Goal: Transaction & Acquisition: Purchase product/service

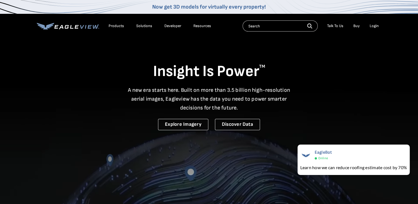
click at [373, 28] on div "Login" at bounding box center [374, 26] width 9 height 5
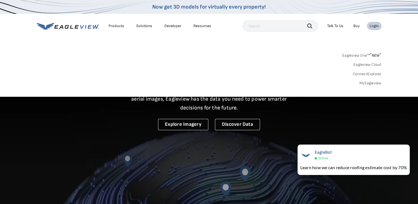
click at [375, 27] on div "Login" at bounding box center [374, 26] width 9 height 5
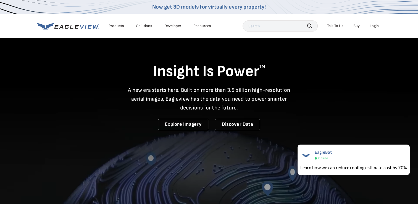
click at [375, 27] on div "Login" at bounding box center [374, 26] width 9 height 5
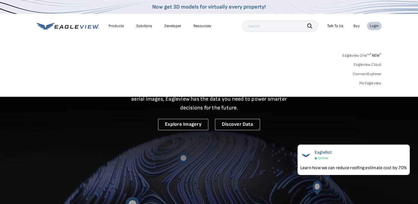
click at [290, 27] on input "text" at bounding box center [280, 25] width 75 height 11
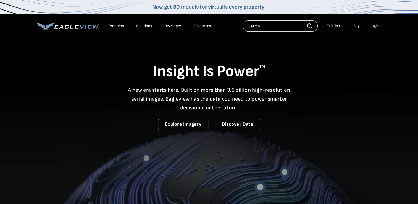
click at [373, 25] on div "Login" at bounding box center [374, 26] width 9 height 5
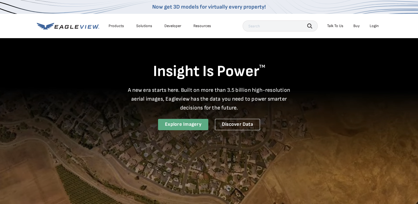
click at [182, 126] on link "Explore Imagery" at bounding box center [183, 124] width 50 height 11
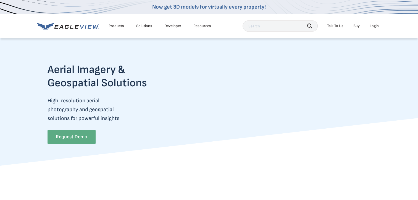
scroll to position [0, 2]
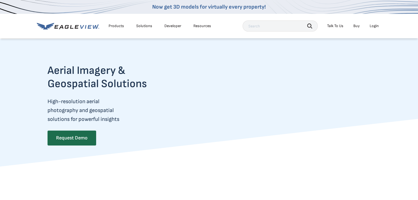
click at [285, 30] on input "text" at bounding box center [280, 25] width 75 height 11
click at [376, 25] on div "Login" at bounding box center [374, 26] width 9 height 5
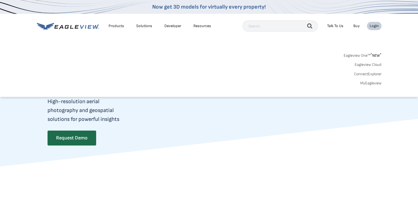
click at [367, 84] on link "MyEagleview" at bounding box center [371, 83] width 21 height 5
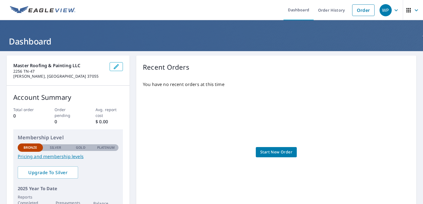
scroll to position [82, 0]
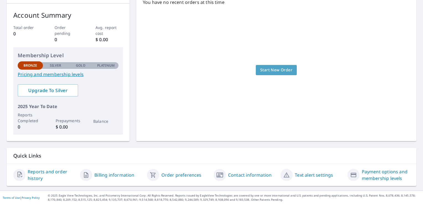
click at [280, 69] on span "Start New Order" at bounding box center [276, 70] width 32 height 7
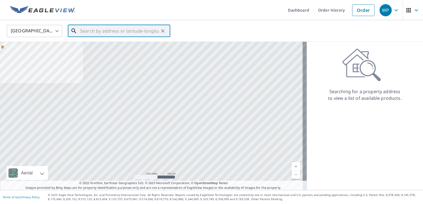
click at [123, 34] on input "text" at bounding box center [119, 30] width 79 height 15
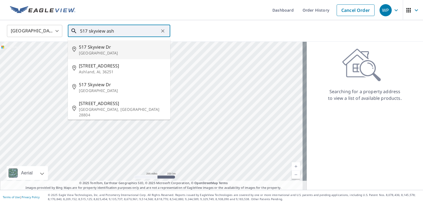
click at [110, 48] on span "517 Skyview Dr" at bounding box center [122, 47] width 87 height 7
type input "517 Skyview Dr Ashland City, TN 37015"
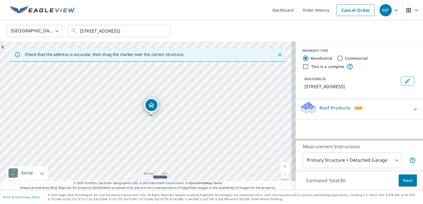
click at [152, 103] on icon "Dropped pin, building 1, Residential property, 517 Skyview Dr Ashland City, TN …" at bounding box center [151, 105] width 6 height 5
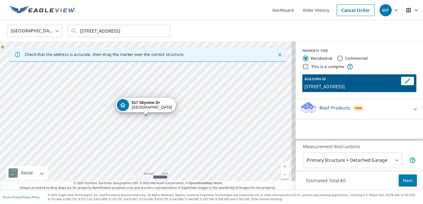
click at [329, 85] on p "[STREET_ADDRESS]" at bounding box center [351, 86] width 94 height 7
click at [329, 107] on p "Roof Products" at bounding box center [334, 108] width 31 height 7
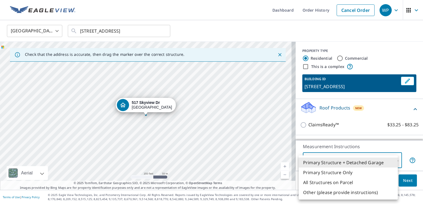
click at [392, 158] on body "WP WP Dashboard Order History Cancel Order WP [GEOGRAPHIC_DATA] [GEOGRAPHIC_DAT…" at bounding box center [211, 102] width 423 height 204
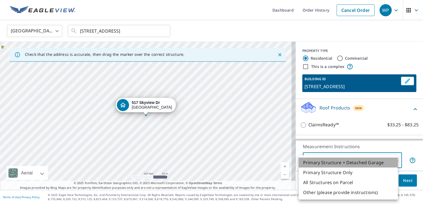
click at [370, 163] on li "Primary Structure + Detached Garage" at bounding box center [347, 163] width 99 height 10
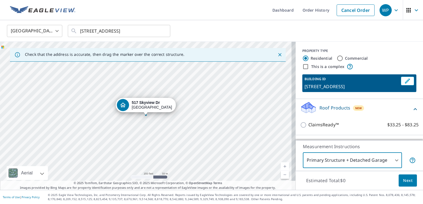
click at [312, 87] on p "[STREET_ADDRESS]" at bounding box center [351, 86] width 94 height 7
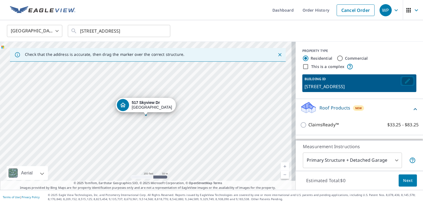
click at [405, 82] on icon "Edit building 1" at bounding box center [407, 81] width 5 height 5
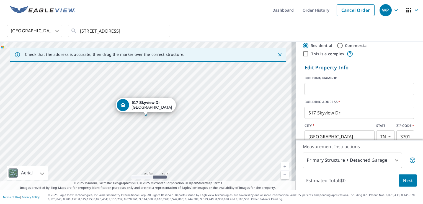
scroll to position [12, 0]
click at [404, 179] on span "Next" at bounding box center [407, 180] width 9 height 7
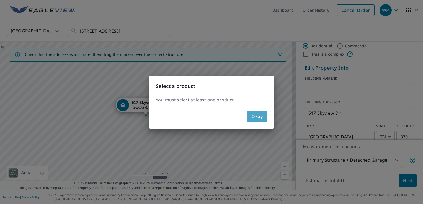
click at [262, 114] on span "Okay" at bounding box center [256, 117] width 11 height 8
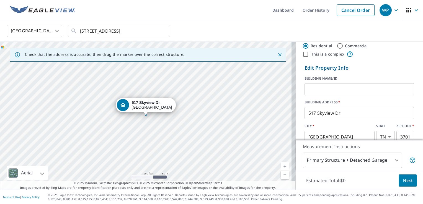
click at [356, 181] on div "Estimated Total: $0 Next" at bounding box center [358, 180] width 127 height 19
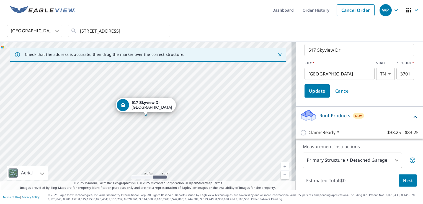
scroll to position [78, 0]
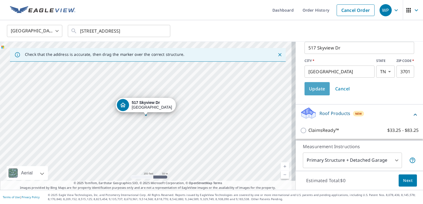
click at [309, 91] on span "Update" at bounding box center [317, 89] width 16 height 8
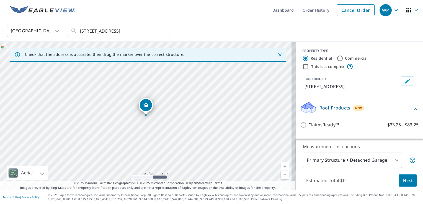
scroll to position [0, 0]
click at [327, 108] on p "Roof Products" at bounding box center [334, 108] width 31 height 7
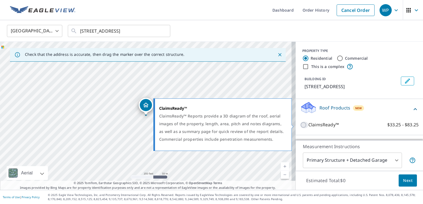
click at [300, 124] on input "ClaimsReady™ $33.25 - $83.25" at bounding box center [304, 125] width 8 height 7
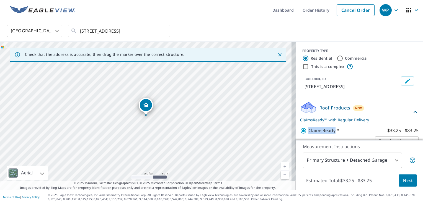
click at [300, 124] on div "ClaimsReady™ $33.25 - $83.25 Delivery Regular $0 8 ​" at bounding box center [359, 137] width 118 height 28
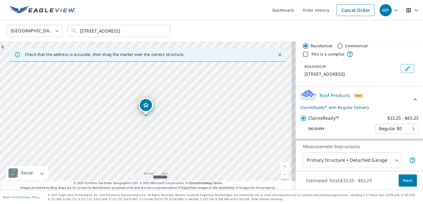
drag, startPoint x: 299, startPoint y: 124, endPoint x: 353, endPoint y: 128, distance: 54.6
click at [353, 128] on p "Delivery" at bounding box center [337, 128] width 75 height 5
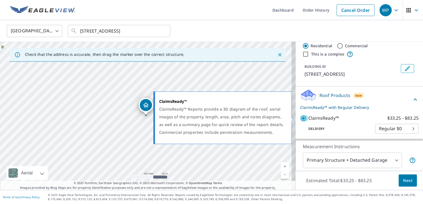
click at [300, 118] on input "ClaimsReady™ $33.25 - $83.25" at bounding box center [304, 118] width 8 height 7
checkbox input "false"
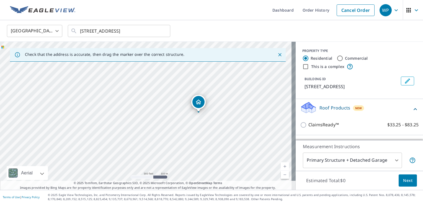
click at [200, 100] on icon "Dropped pin, building 1, Residential property, 517 Skyview Dr Ashland City, TN …" at bounding box center [198, 102] width 7 height 7
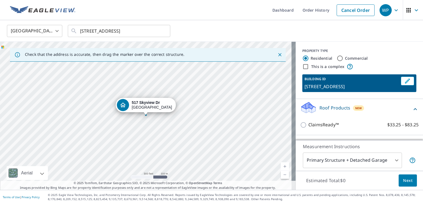
click at [280, 165] on link "Current Level 16, Zoom In" at bounding box center [284, 166] width 8 height 8
click at [280, 165] on link "Current Level 17, Zoom In" at bounding box center [284, 166] width 8 height 8
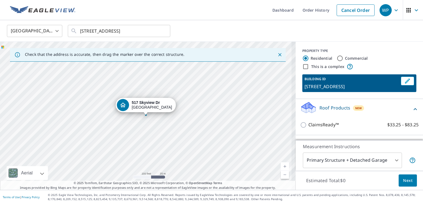
click at [280, 165] on link "Current Level 18, Zoom In" at bounding box center [284, 166] width 8 height 8
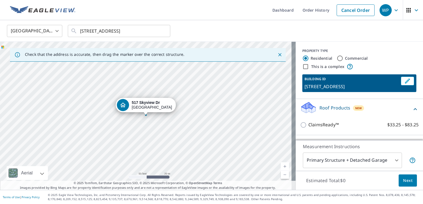
click at [280, 165] on link "Current Level 19, Zoom In" at bounding box center [284, 166] width 8 height 8
click at [280, 165] on link "Current Level 20, Zoom In Disabled" at bounding box center [284, 166] width 8 height 8
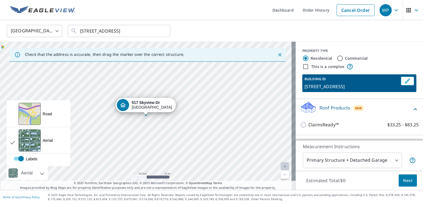
click at [38, 173] on div at bounding box center [35, 173] width 3 height 14
click at [38, 139] on div "View aerial and more..." at bounding box center [30, 140] width 22 height 22
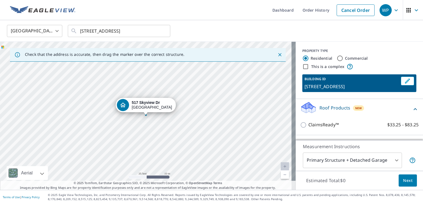
click at [277, 54] on icon "Close" at bounding box center [280, 55] width 6 height 6
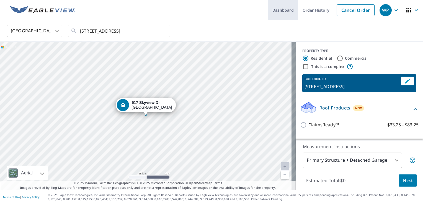
click at [281, 12] on link "Dashboard" at bounding box center [283, 10] width 30 height 20
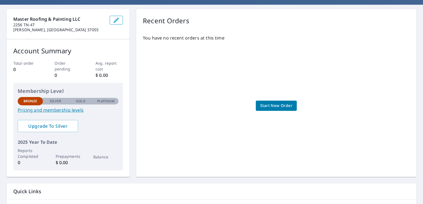
scroll to position [46, 0]
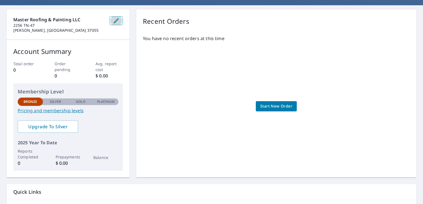
click at [116, 20] on icon "button" at bounding box center [116, 20] width 5 height 5
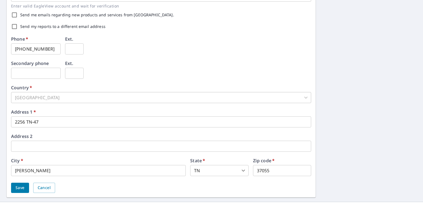
scroll to position [174, 0]
click at [25, 187] on button "Save" at bounding box center [20, 188] width 18 height 10
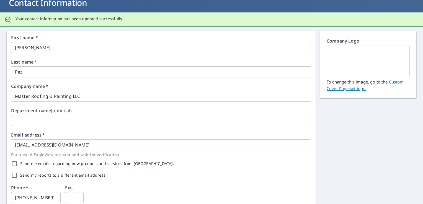
scroll to position [0, 0]
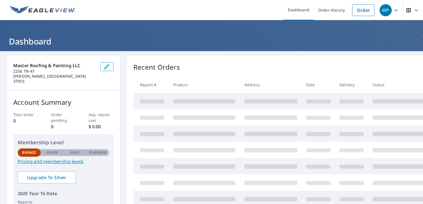
click at [185, 86] on th "Product" at bounding box center [204, 85] width 71 height 16
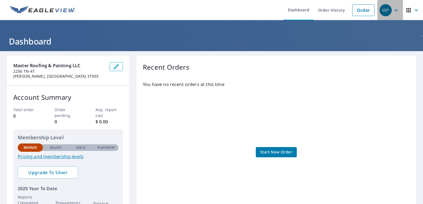
click at [392, 12] on icon "button" at bounding box center [395, 10] width 7 height 7
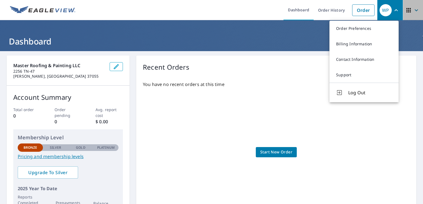
click at [413, 12] on icon "button" at bounding box center [416, 10] width 7 height 7
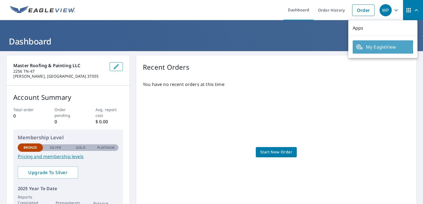
click at [382, 47] on span "My EagleView" at bounding box center [383, 47] width 54 height 7
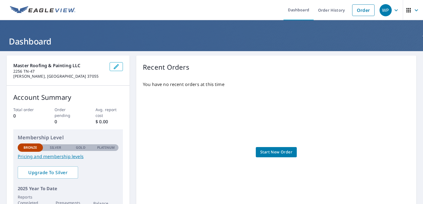
click at [339, 65] on div "Recent Orders" at bounding box center [276, 67] width 267 height 10
drag, startPoint x: 339, startPoint y: 65, endPoint x: 275, endPoint y: 148, distance: 105.5
click at [275, 148] on link "Start New Order" at bounding box center [276, 152] width 41 height 10
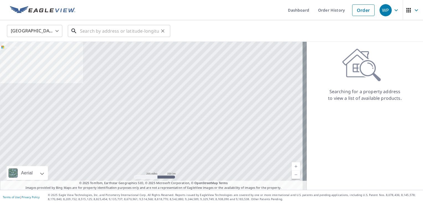
click at [136, 32] on input "text" at bounding box center [119, 30] width 79 height 15
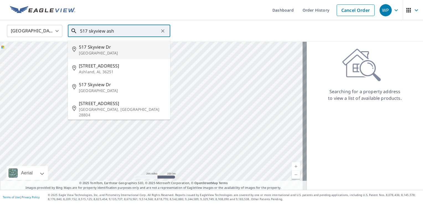
click at [122, 51] on p "[GEOGRAPHIC_DATA]" at bounding box center [122, 53] width 87 height 6
type input "[STREET_ADDRESS]"
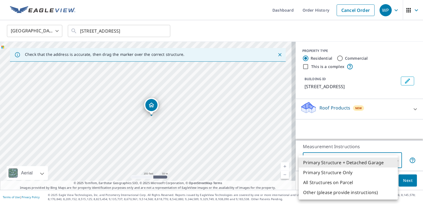
click at [393, 160] on body "WP WP Dashboard Order History Cancel Order WP [GEOGRAPHIC_DATA] [GEOGRAPHIC_DAT…" at bounding box center [211, 102] width 423 height 204
click at [390, 123] on div at bounding box center [211, 102] width 423 height 204
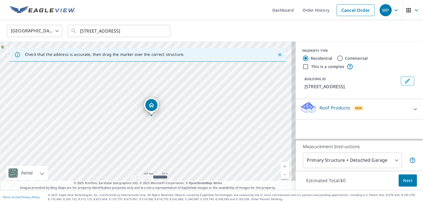
click at [333, 109] on p "Roof Products" at bounding box center [334, 108] width 31 height 7
click at [411, 108] on icon at bounding box center [414, 109] width 7 height 7
click at [404, 80] on icon "Edit building 1" at bounding box center [407, 81] width 7 height 7
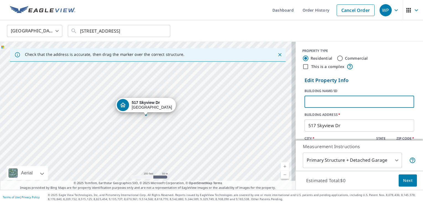
click at [347, 105] on input "text" at bounding box center [359, 101] width 110 height 15
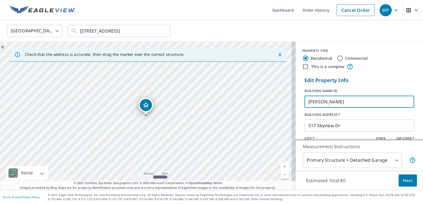
scroll to position [78, 0]
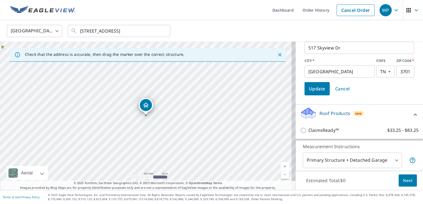
type input "[PERSON_NAME]"
click at [403, 181] on span "Next" at bounding box center [407, 180] width 9 height 7
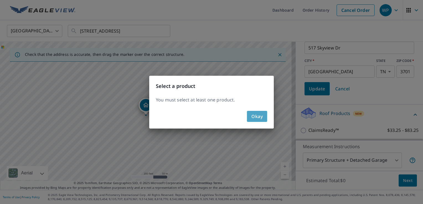
click at [258, 116] on span "Okay" at bounding box center [256, 117] width 11 height 8
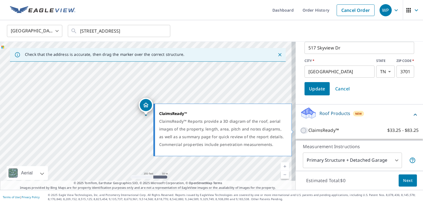
click at [300, 130] on input "ClaimsReady™ $33.25 - $83.25" at bounding box center [304, 130] width 8 height 7
checkbox input "true"
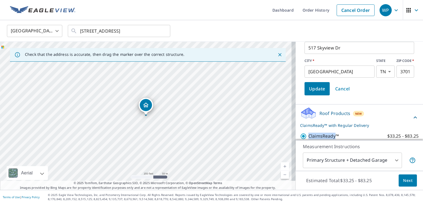
scroll to position [96, 0]
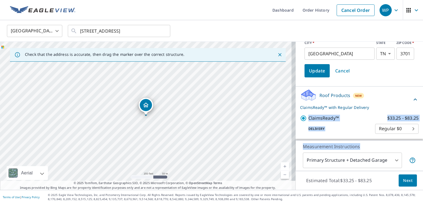
drag, startPoint x: 299, startPoint y: 130, endPoint x: 369, endPoint y: 163, distance: 76.8
click at [369, 163] on div "PROPERTY TYPE Residential Commercial This is a complex Edit Property Info BUILD…" at bounding box center [358, 116] width 127 height 148
drag, startPoint x: 369, startPoint y: 163, endPoint x: 344, endPoint y: 123, distance: 47.0
click at [344, 123] on div "Delivery Regular $0 8 ​" at bounding box center [359, 128] width 118 height 12
click at [352, 134] on div "ClaimsReady™ $33.25 - $83.25 Delivery Regular $0 8 ​" at bounding box center [359, 124] width 118 height 28
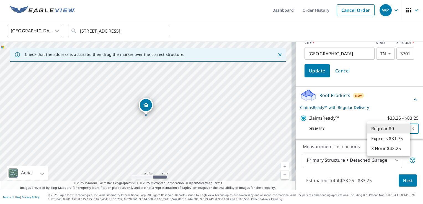
click at [403, 128] on body "WP WP Dashboard Order History Cancel Order WP [GEOGRAPHIC_DATA] [GEOGRAPHIC_DAT…" at bounding box center [211, 102] width 423 height 204
click at [403, 128] on li "Regular $0" at bounding box center [387, 129] width 43 height 10
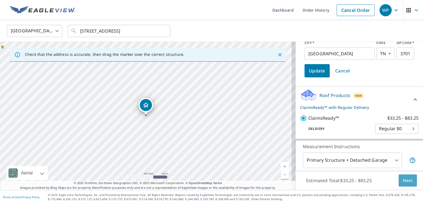
click at [404, 183] on span "Next" at bounding box center [407, 180] width 9 height 7
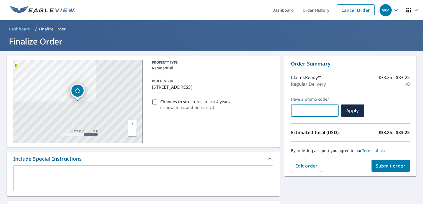
click at [324, 108] on input "text" at bounding box center [315, 110] width 48 height 15
click at [350, 132] on div "Estimated Total (USD): $33.25 - $83.25" at bounding box center [350, 132] width 119 height 18
click at [326, 109] on input "text" at bounding box center [315, 110] width 48 height 15
type input "j"
click at [378, 131] on p "$33.25 - $83.25" at bounding box center [393, 132] width 31 height 7
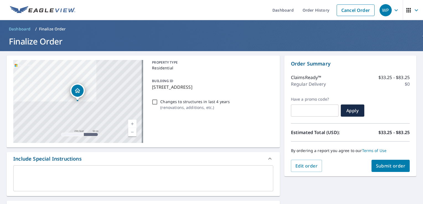
click at [391, 132] on p "$33.25 - $83.25" at bounding box center [393, 132] width 31 height 7
click at [308, 167] on span "Edit order" at bounding box center [306, 166] width 22 height 6
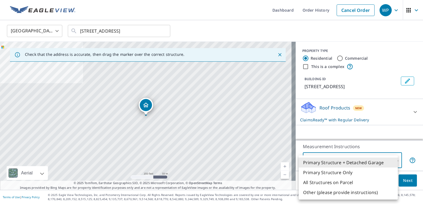
click at [391, 161] on body "WP WP Dashboard Order History Cancel Order WP [GEOGRAPHIC_DATA] [GEOGRAPHIC_DAT…" at bounding box center [211, 102] width 423 height 204
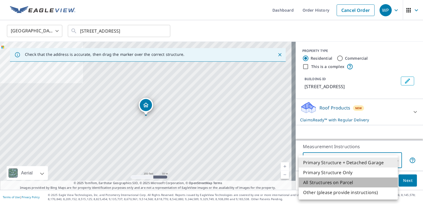
click at [337, 182] on li "All Structures on Parcel" at bounding box center [347, 183] width 99 height 10
type input "3"
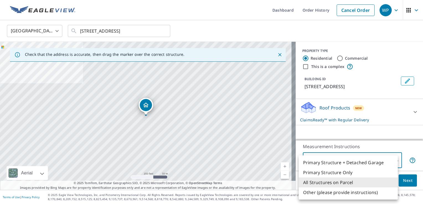
click at [377, 160] on body "WP WP Dashboard Order History Cancel Order WP [GEOGRAPHIC_DATA] [GEOGRAPHIC_DAT…" at bounding box center [211, 102] width 423 height 204
drag, startPoint x: 377, startPoint y: 160, endPoint x: 388, endPoint y: 110, distance: 50.9
click at [388, 110] on div "Primary Structure + Detached Garage Primary Structure Only All Structures on Pa…" at bounding box center [211, 102] width 423 height 204
click at [388, 110] on div at bounding box center [211, 102] width 423 height 204
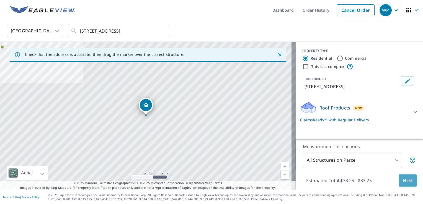
click at [403, 182] on span "Next" at bounding box center [407, 180] width 9 height 7
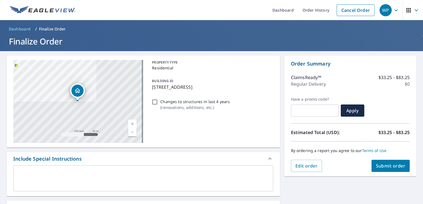
click at [392, 112] on div "Have a promo code? ​ Apply" at bounding box center [350, 107] width 119 height 20
